Goal: Navigation & Orientation: Find specific page/section

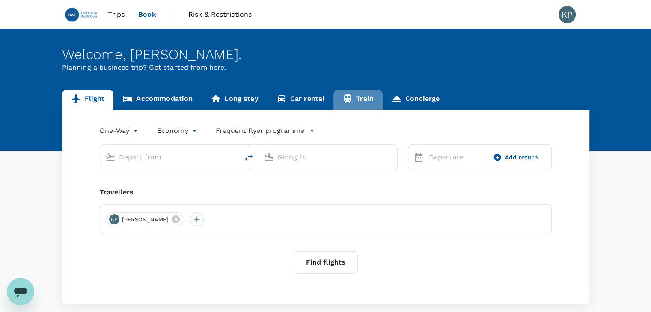
click at [356, 95] on link "Train" at bounding box center [357, 100] width 49 height 21
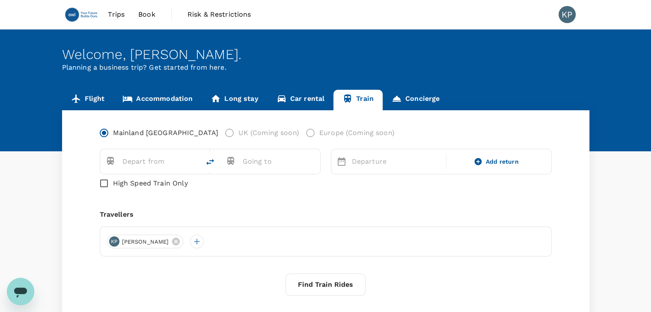
click at [220, 134] on label "UK (Coming soon)" at bounding box center [259, 133] width 78 height 18
click at [301, 133] on label "Europe (Coming soon)" at bounding box center [347, 133] width 93 height 18
click at [158, 163] on input "text" at bounding box center [151, 161] width 59 height 13
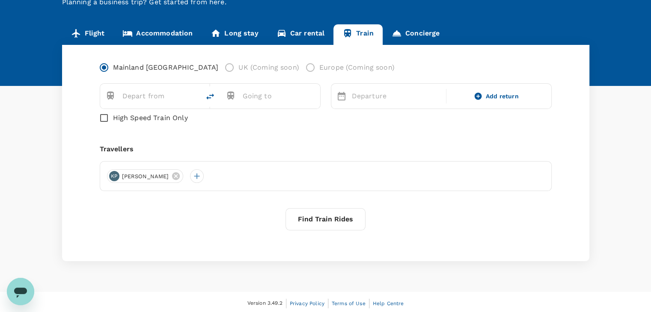
scroll to position [68, 0]
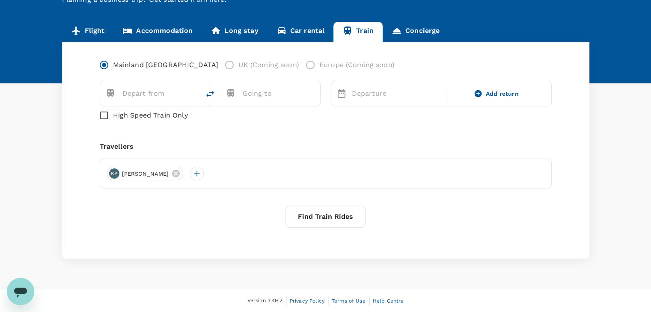
click at [337, 218] on button "Find Train Rides" at bounding box center [325, 217] width 80 height 22
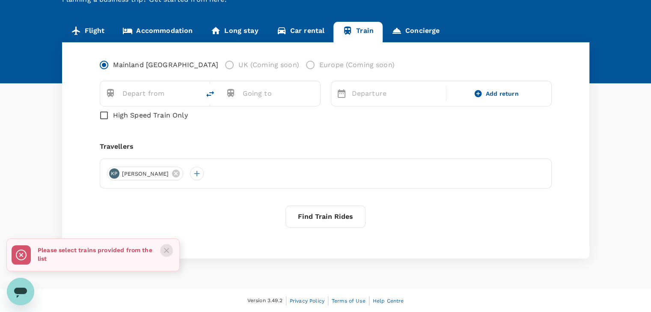
click at [166, 250] on icon "Close" at bounding box center [166, 250] width 9 height 9
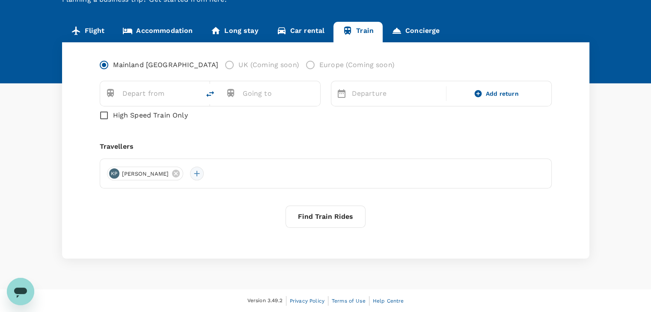
click at [204, 174] on div at bounding box center [197, 174] width 14 height 14
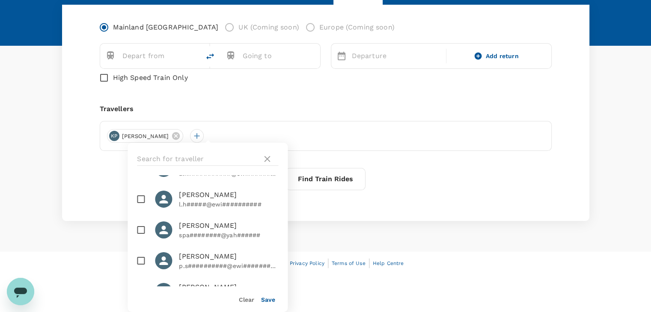
scroll to position [0, 0]
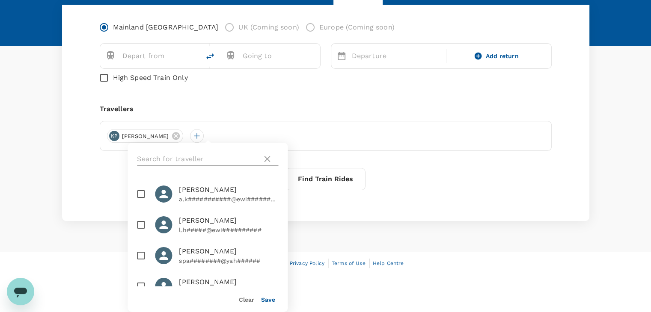
click at [267, 162] on icon at bounding box center [267, 159] width 10 height 10
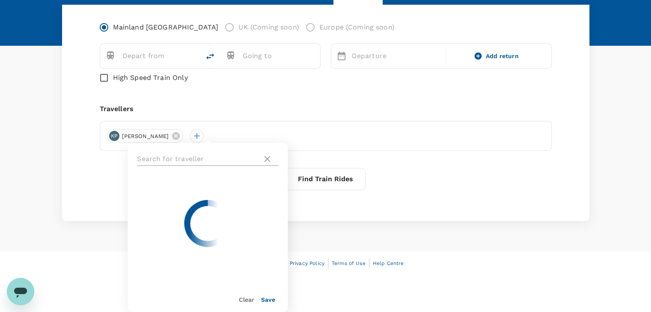
scroll to position [68, 0]
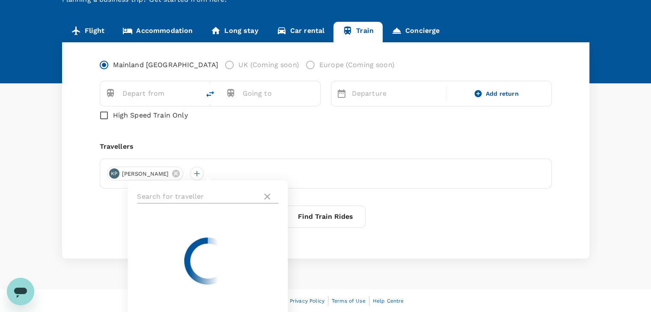
click at [266, 197] on icon at bounding box center [267, 197] width 6 height 6
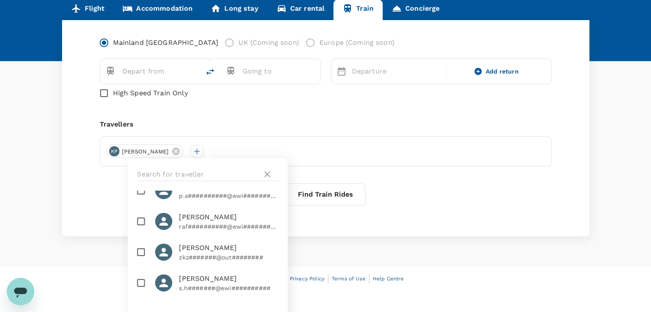
scroll to position [106, 0]
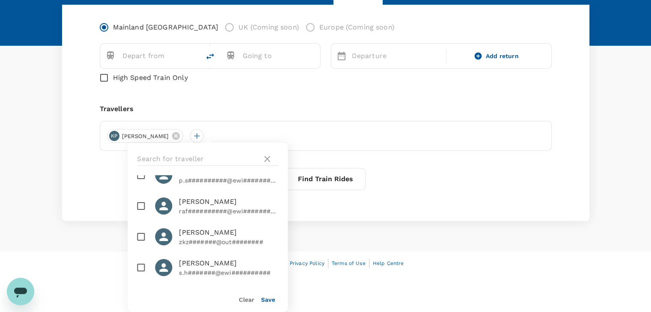
click at [53, 190] on div "Flight Accommodation Long stay Car rental Train Concierge Mainland [GEOGRAPHIC_…" at bounding box center [326, 102] width 548 height 237
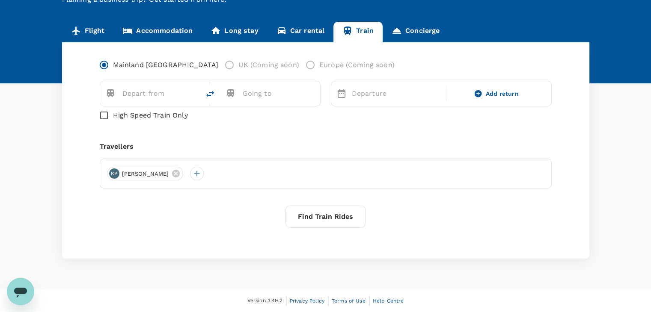
scroll to position [0, 0]
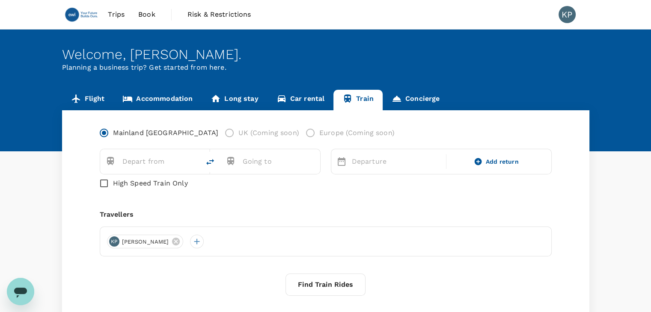
click at [89, 14] on img at bounding box center [81, 14] width 39 height 19
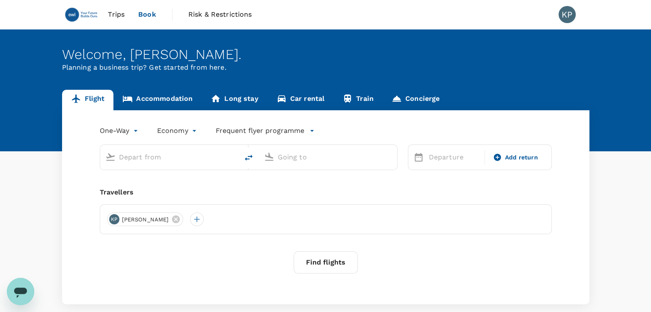
click at [154, 156] on input "text" at bounding box center [169, 157] width 101 height 13
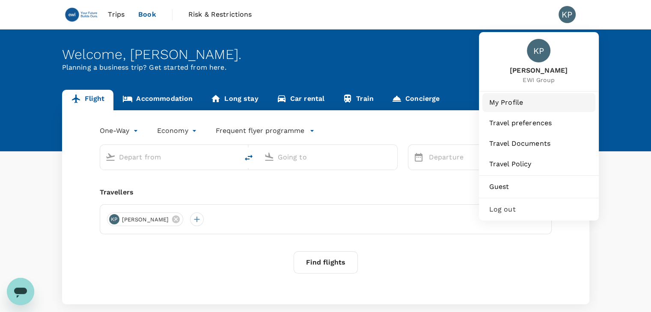
click at [529, 98] on span "My Profile" at bounding box center [538, 103] width 99 height 10
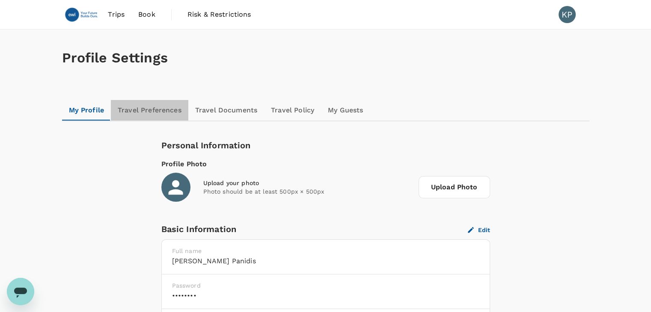
click at [136, 110] on link "Travel Preferences" at bounding box center [149, 110] width 77 height 21
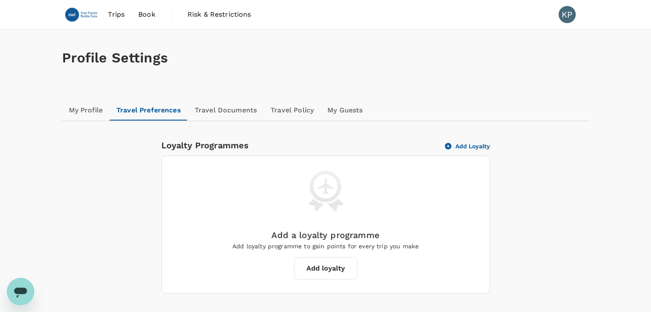
click at [236, 110] on link "Travel Documents" at bounding box center [226, 110] width 76 height 21
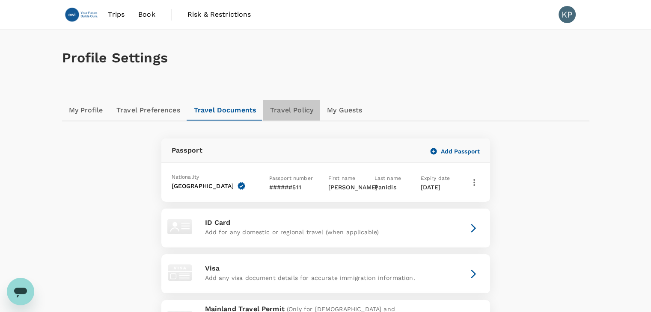
click at [287, 110] on link "Travel Policy" at bounding box center [291, 110] width 57 height 21
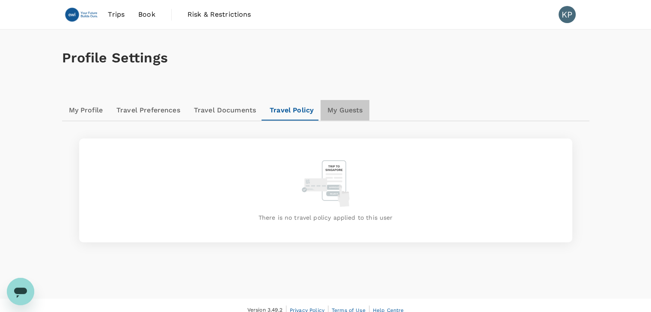
click at [344, 108] on link "My Guests" at bounding box center [344, 110] width 49 height 21
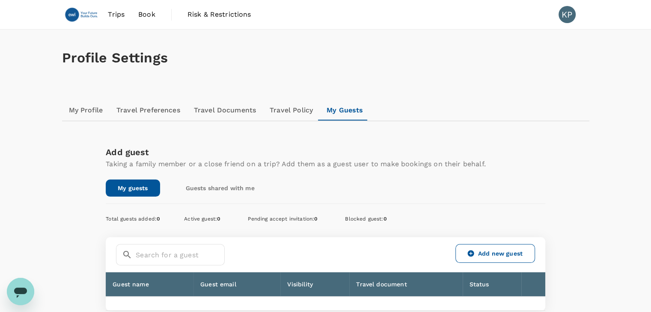
click at [116, 15] on span "Trips" at bounding box center [116, 14] width 17 height 10
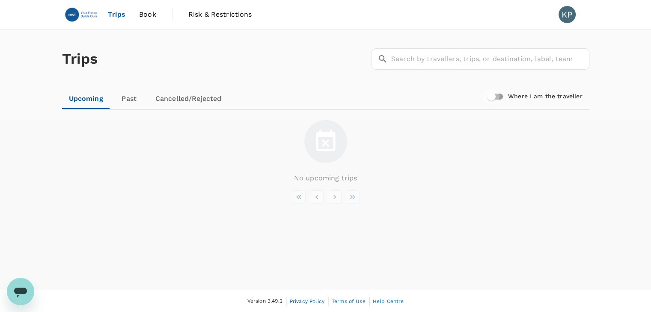
click at [495, 98] on input "Where I am the traveller" at bounding box center [491, 97] width 49 height 16
checkbox input "true"
click at [142, 17] on span "Book" at bounding box center [147, 14] width 17 height 10
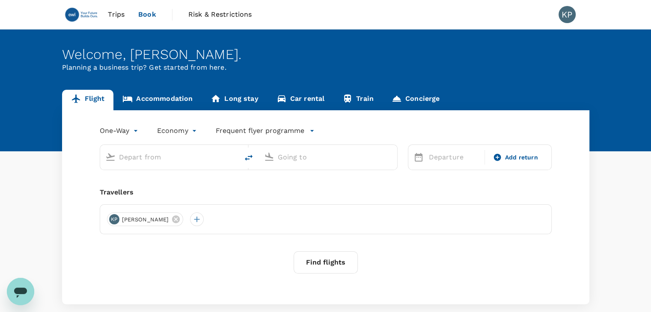
click at [115, 12] on span "Trips" at bounding box center [116, 14] width 17 height 10
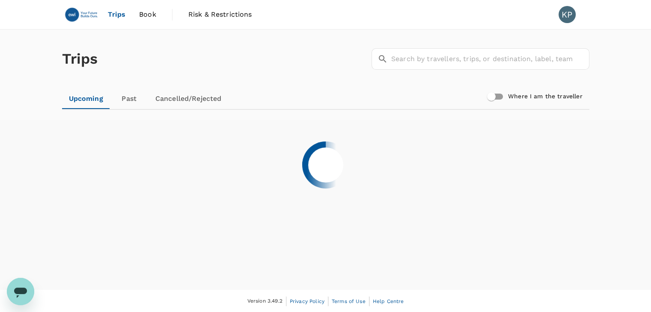
click at [225, 12] on span "Risk & Restrictions" at bounding box center [220, 14] width 64 height 10
